Goal: Information Seeking & Learning: Check status

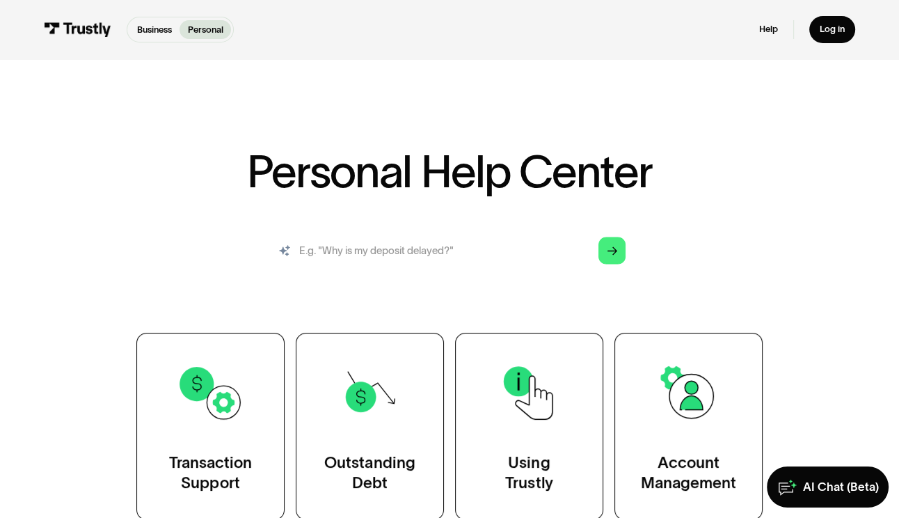
click at [430, 244] on input "search" at bounding box center [450, 250] width 374 height 41
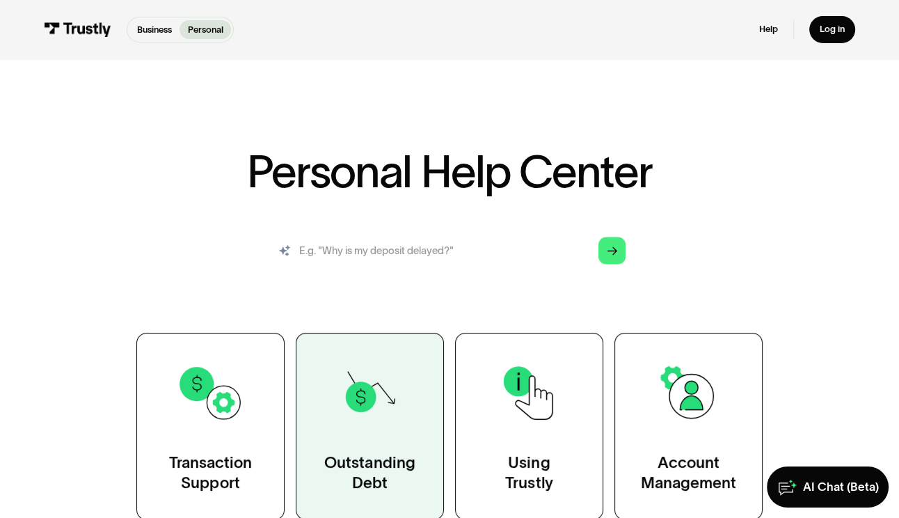
type input "How do i track my transaction status?"
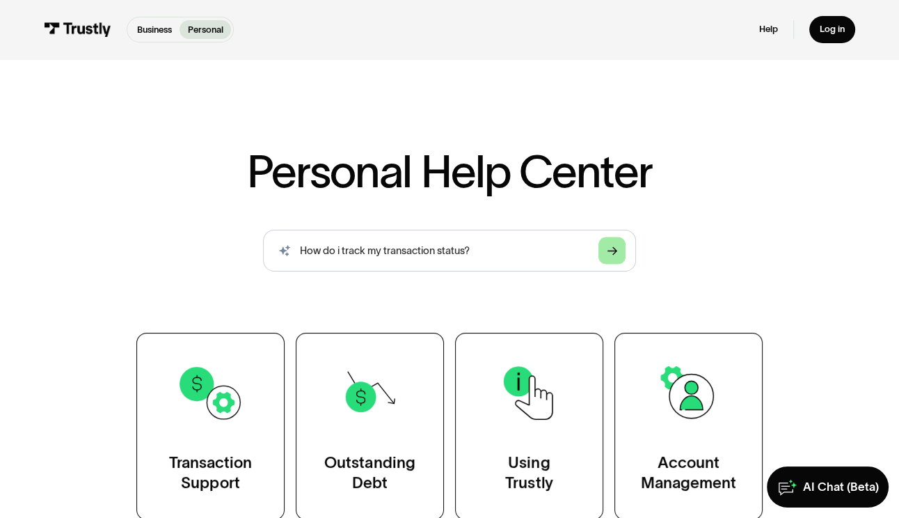
click at [623, 259] on link "Arrow Right" at bounding box center [611, 250] width 27 height 27
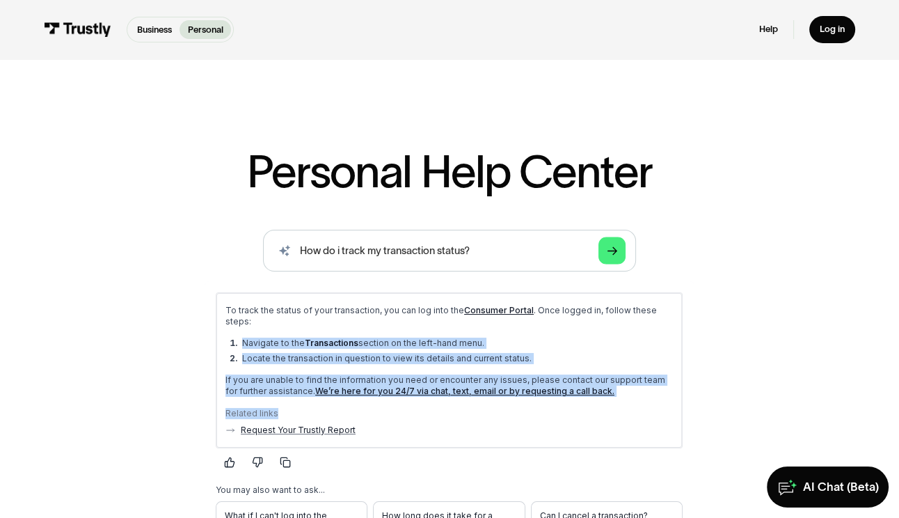
drag, startPoint x: 512, startPoint y: 407, endPoint x: 294, endPoint y: 303, distance: 241.5
click at [307, 314] on div "To track the status of your transaction, you can log into the Consumer Portal .…" at bounding box center [448, 370] width 447 height 131
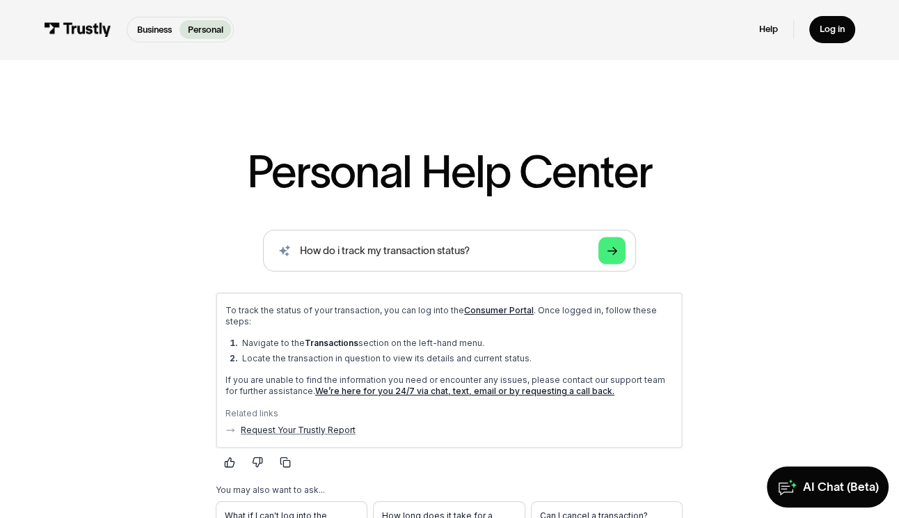
click at [297, 305] on p "To track the status of your transaction, you can log into the Consumer Portal .…" at bounding box center [448, 316] width 447 height 22
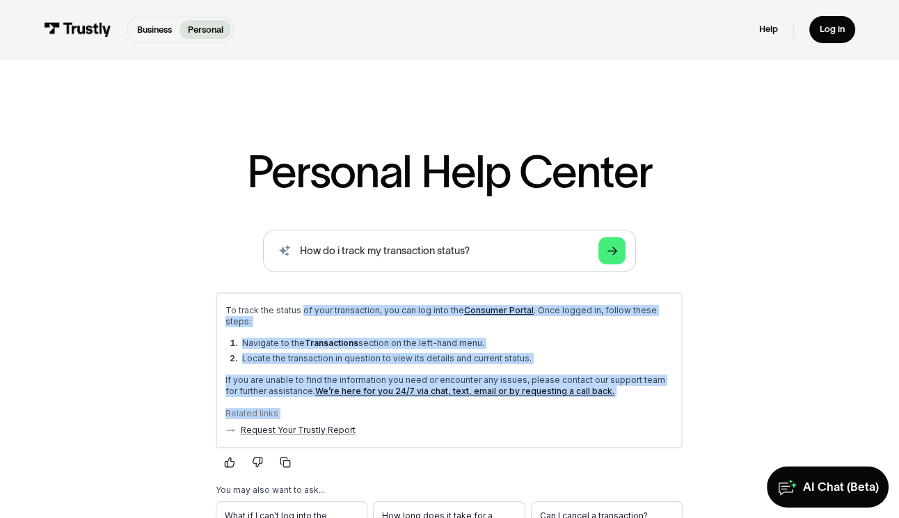
drag, startPoint x: 302, startPoint y: 308, endPoint x: 400, endPoint y: 430, distance: 156.3
click at [348, 415] on div "To track the status of your transaction, you can log into the Consumer Portal .…" at bounding box center [448, 370] width 447 height 131
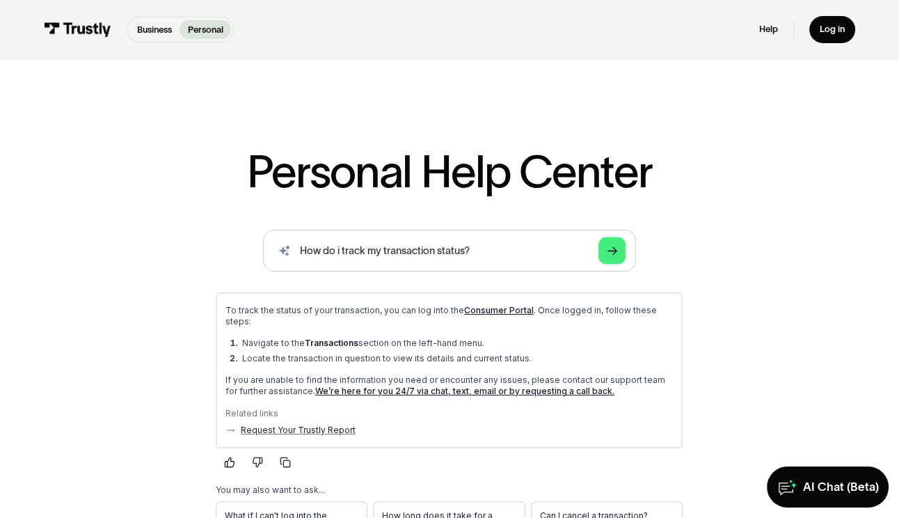
click at [401, 430] on div "To track the status of your transaction, you can log into the Consumer Portal .…" at bounding box center [448, 370] width 465 height 154
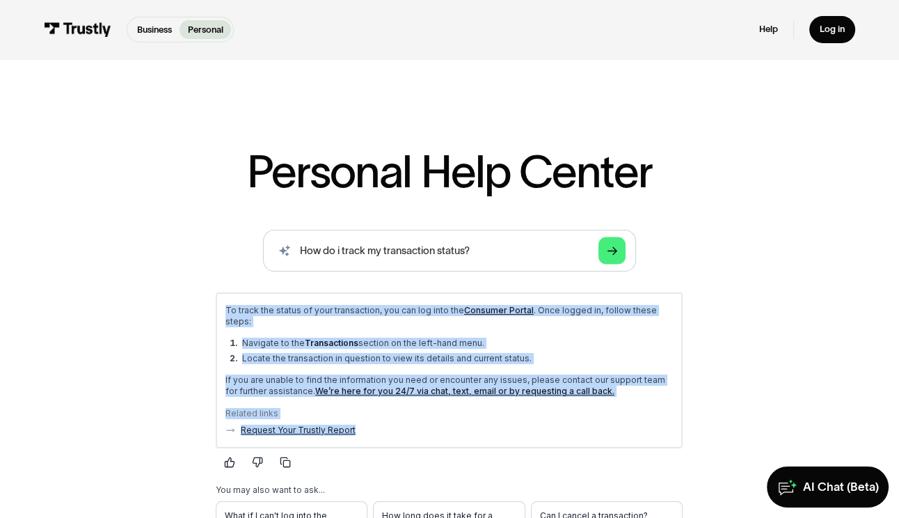
drag, startPoint x: 408, startPoint y: 421, endPoint x: 296, endPoint y: 303, distance: 162.9
click at [295, 303] on div "To track the status of your transaction, you can log into the Consumer Portal .…" at bounding box center [448, 370] width 465 height 154
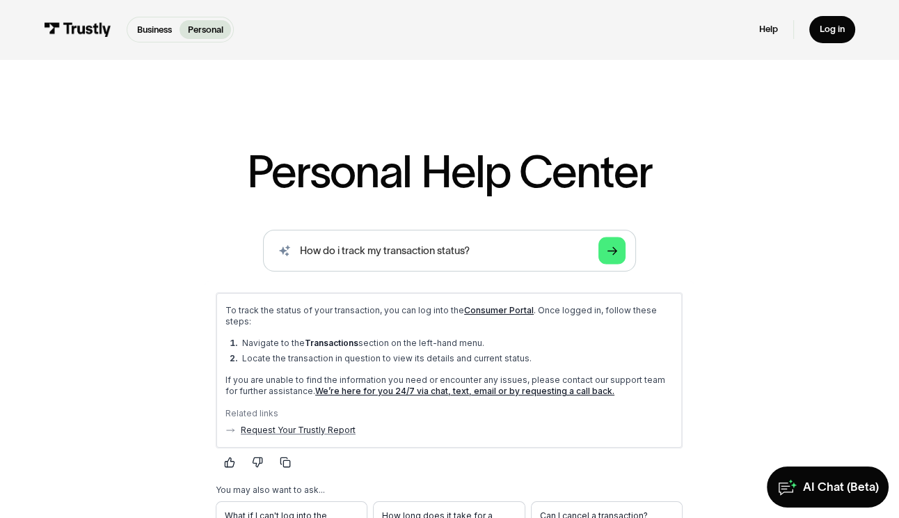
click at [324, 312] on p "To track the status of your transaction, you can log into the Consumer Portal .…" at bounding box center [448, 316] width 447 height 22
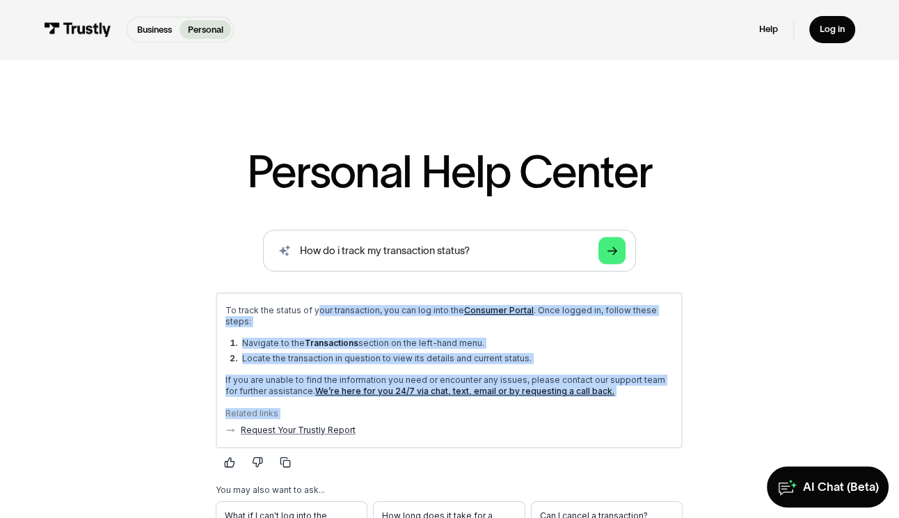
drag, startPoint x: 314, startPoint y: 310, endPoint x: 369, endPoint y: 414, distance: 117.3
click at [368, 412] on div "To track the status of your transaction, you can log into the Consumer Portal .…" at bounding box center [448, 370] width 447 height 131
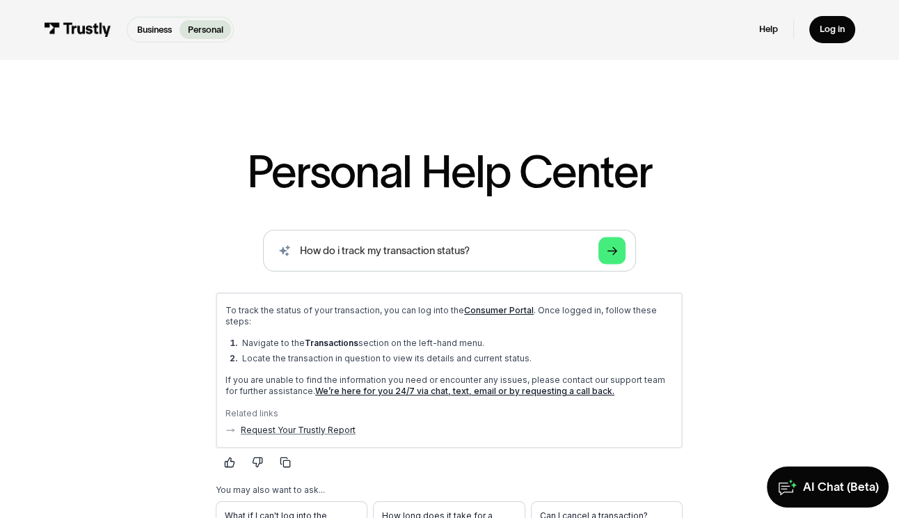
click at [400, 429] on div "To track the status of your transaction, you can log into the Consumer Portal .…" at bounding box center [448, 370] width 465 height 154
drag, startPoint x: 515, startPoint y: 257, endPoint x: 236, endPoint y: 255, distance: 279.0
click at [236, 255] on div "AI-powered search ( 1 / 4 ) Type your question and our smart search will find y…" at bounding box center [449, 419] width 746 height 379
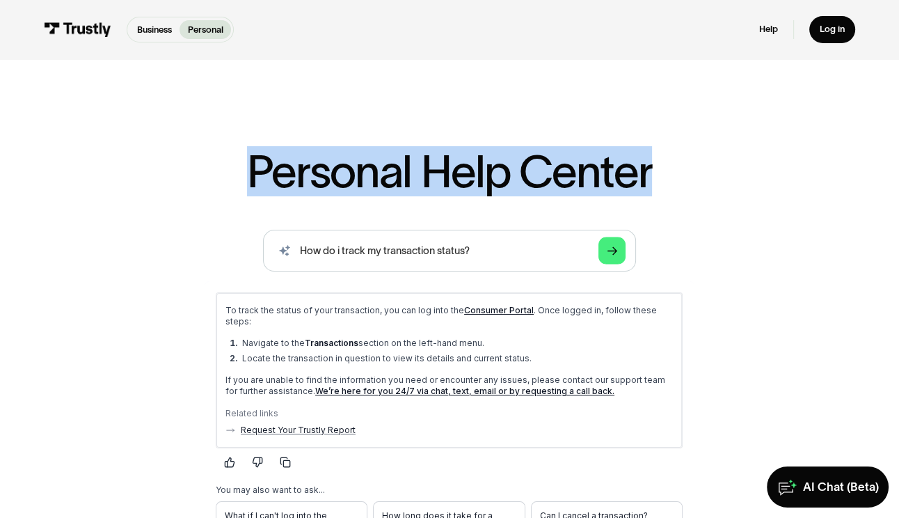
drag, startPoint x: 245, startPoint y: 175, endPoint x: 669, endPoint y: 158, distance: 424.7
click at [669, 158] on div "Personal Help Center AI-powered search ( 1 / 4 ) Type your question and our sma…" at bounding box center [449, 498] width 746 height 698
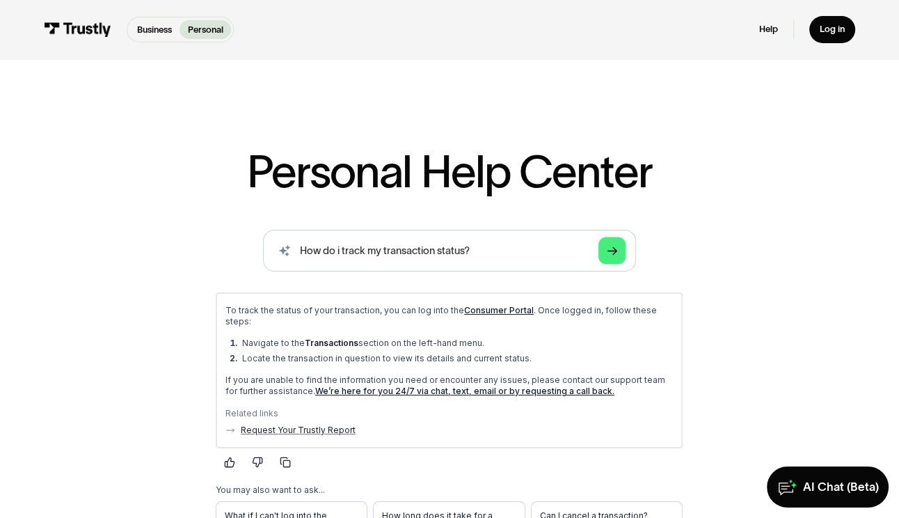
click at [689, 168] on div "Personal Help Center AI-powered search ( 1 / 4 ) Type your question and our sma…" at bounding box center [449, 498] width 746 height 698
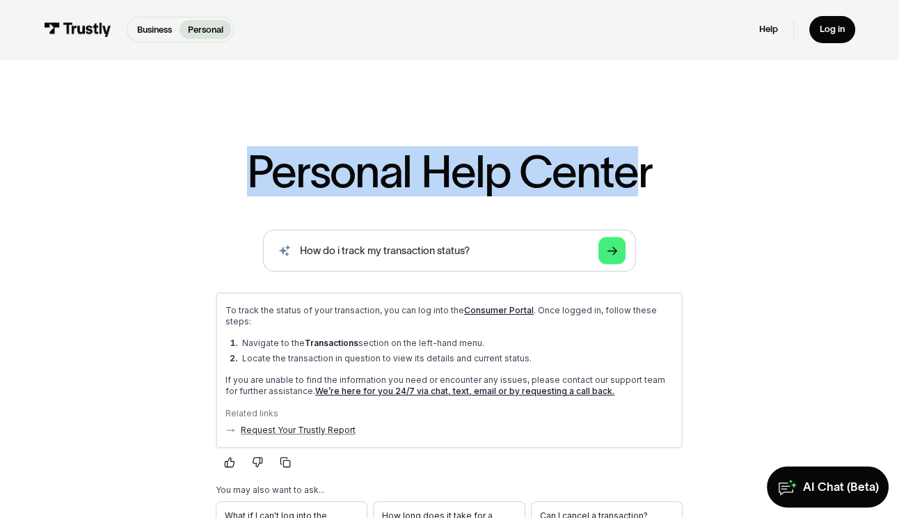
drag, startPoint x: 642, startPoint y: 174, endPoint x: 241, endPoint y: 162, distance: 401.6
click at [193, 169] on div "Personal Help Center AI-powered search ( 1 / 4 ) Type your question and our sma…" at bounding box center [449, 498] width 746 height 698
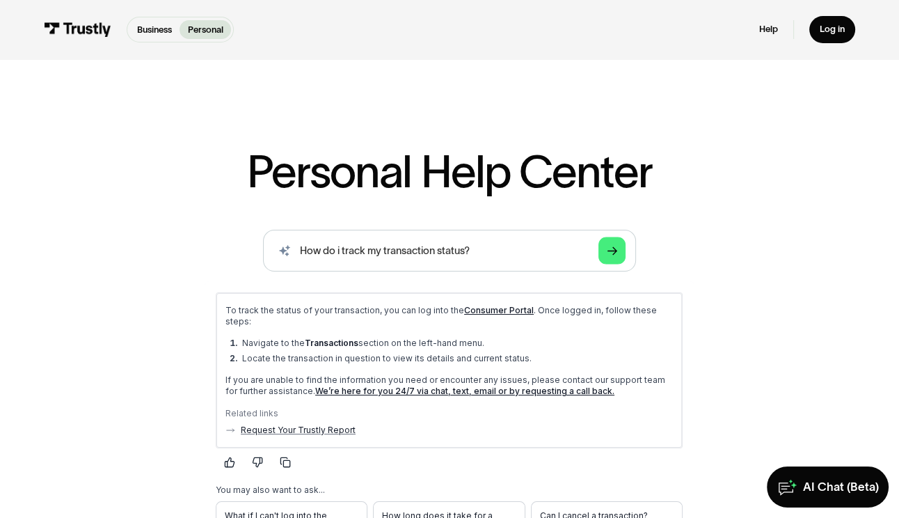
click at [313, 164] on h1 "Personal Help Center" at bounding box center [449, 171] width 405 height 45
click at [626, 158] on h1 "Personal Help Center" at bounding box center [449, 171] width 405 height 45
